Goal: Transaction & Acquisition: Purchase product/service

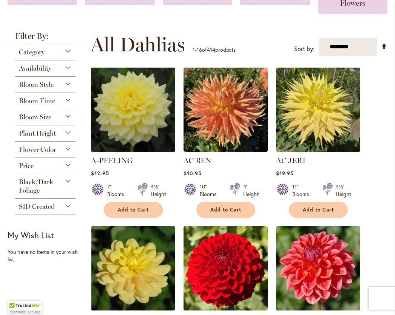
scroll to position [173, 0]
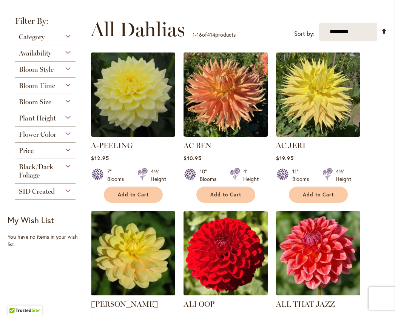
click at [65, 57] on div "Availability" at bounding box center [45, 51] width 60 height 12
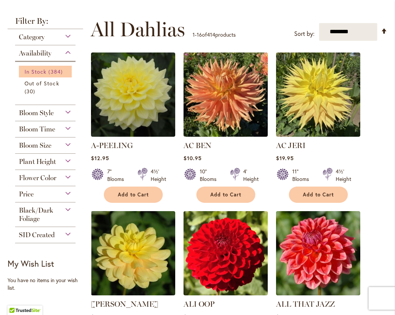
click at [38, 75] on span "In Stock" at bounding box center [36, 71] width 22 height 7
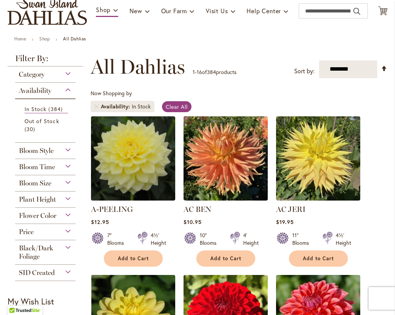
scroll to position [103, 0]
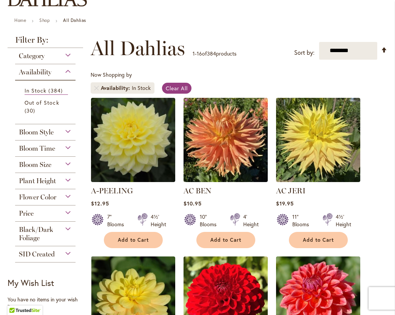
click at [69, 201] on div "Flower Color" at bounding box center [45, 195] width 60 height 12
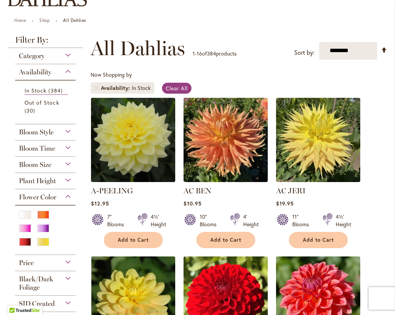
click at [69, 201] on div "Flower Color" at bounding box center [45, 195] width 60 height 12
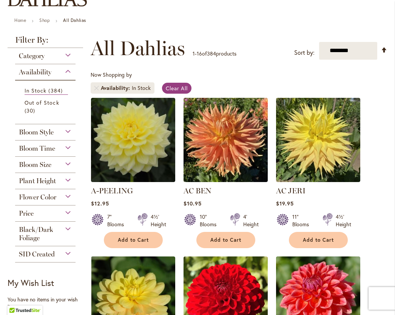
click at [67, 60] on div "Category" at bounding box center [45, 54] width 60 height 12
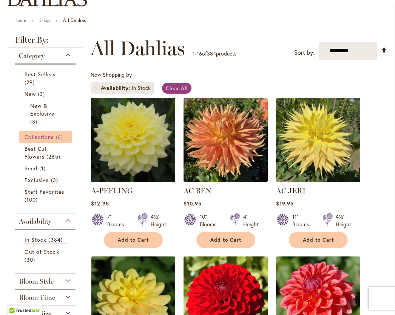
click at [41, 140] on span "Collections" at bounding box center [39, 136] width 29 height 7
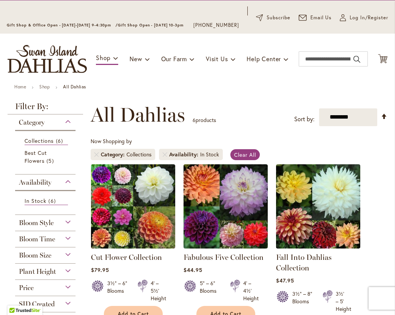
scroll to position [34, 0]
